Goal: Navigation & Orientation: Find specific page/section

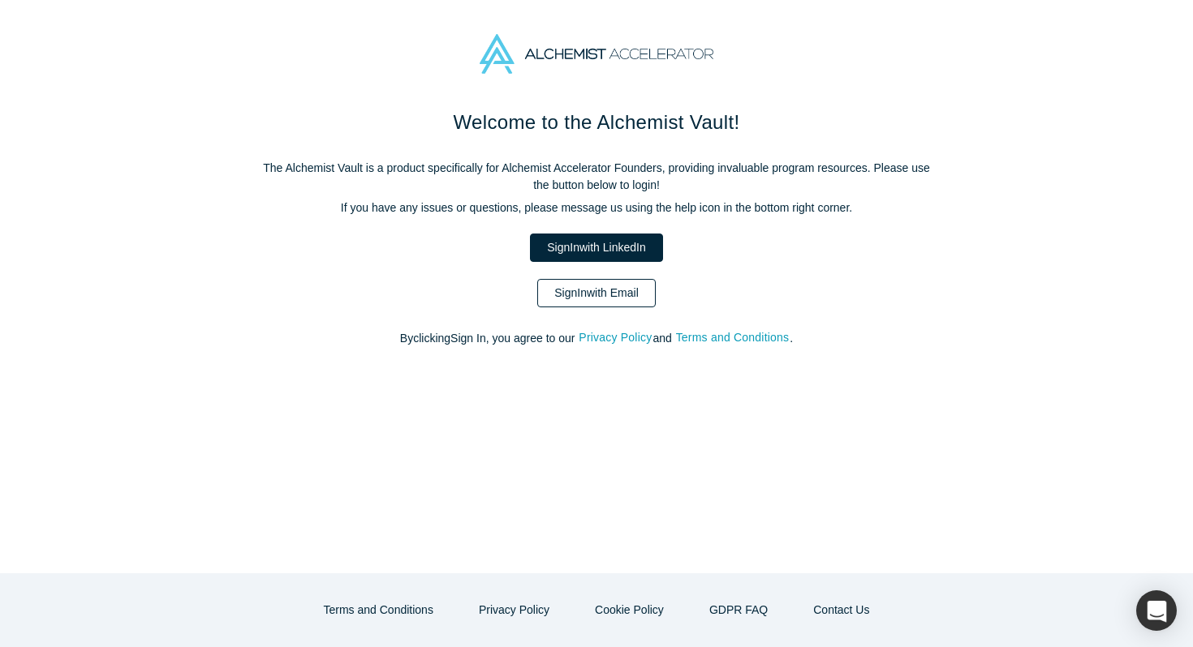
click at [592, 290] on link "Sign In with Email" at bounding box center [596, 293] width 118 height 28
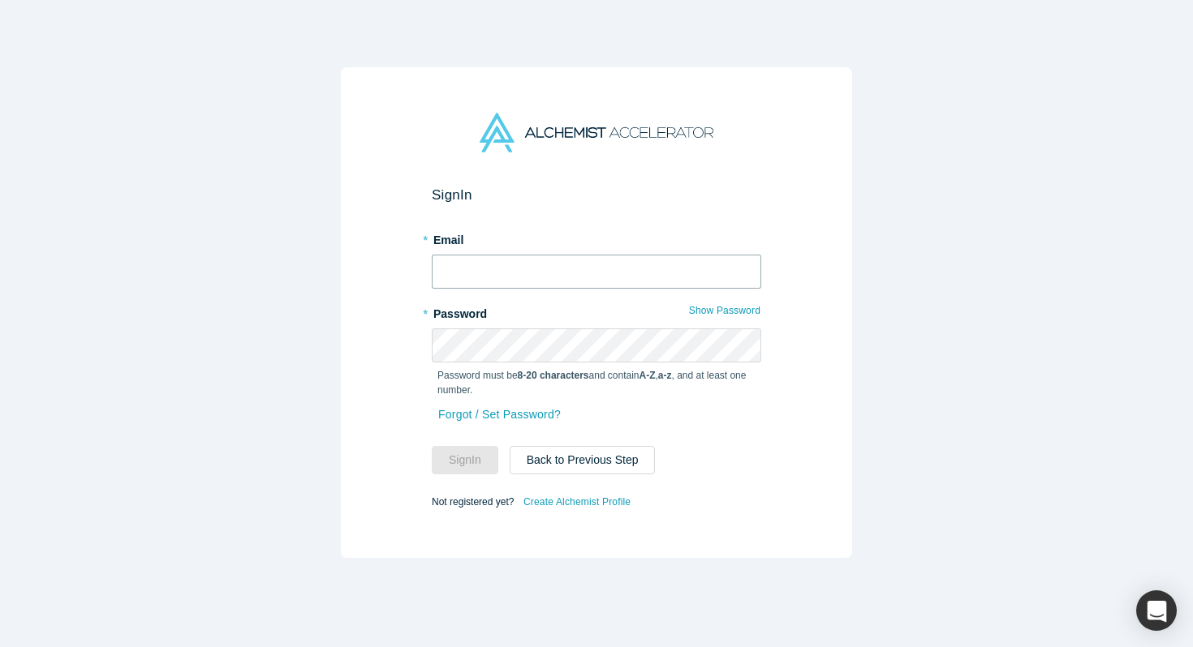
click at [476, 268] on input "text" at bounding box center [596, 272] width 329 height 34
type input "[EMAIL_ADDRESS]"
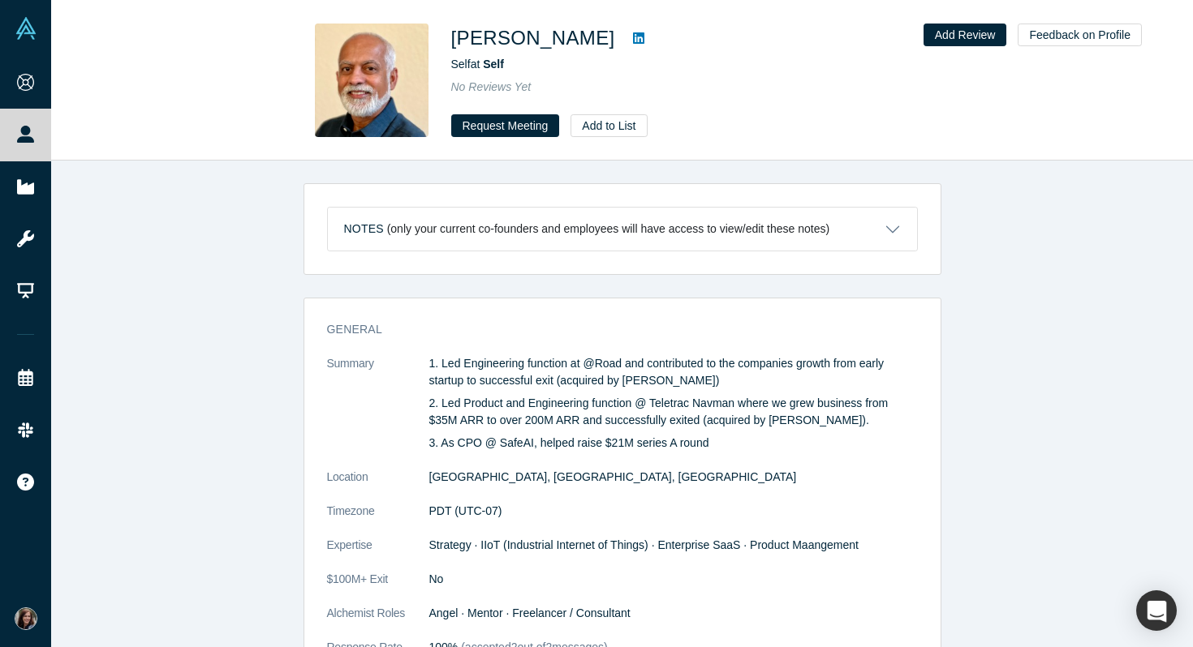
click at [633, 40] on icon at bounding box center [638, 38] width 11 height 13
